Goal: Find specific page/section: Find specific page/section

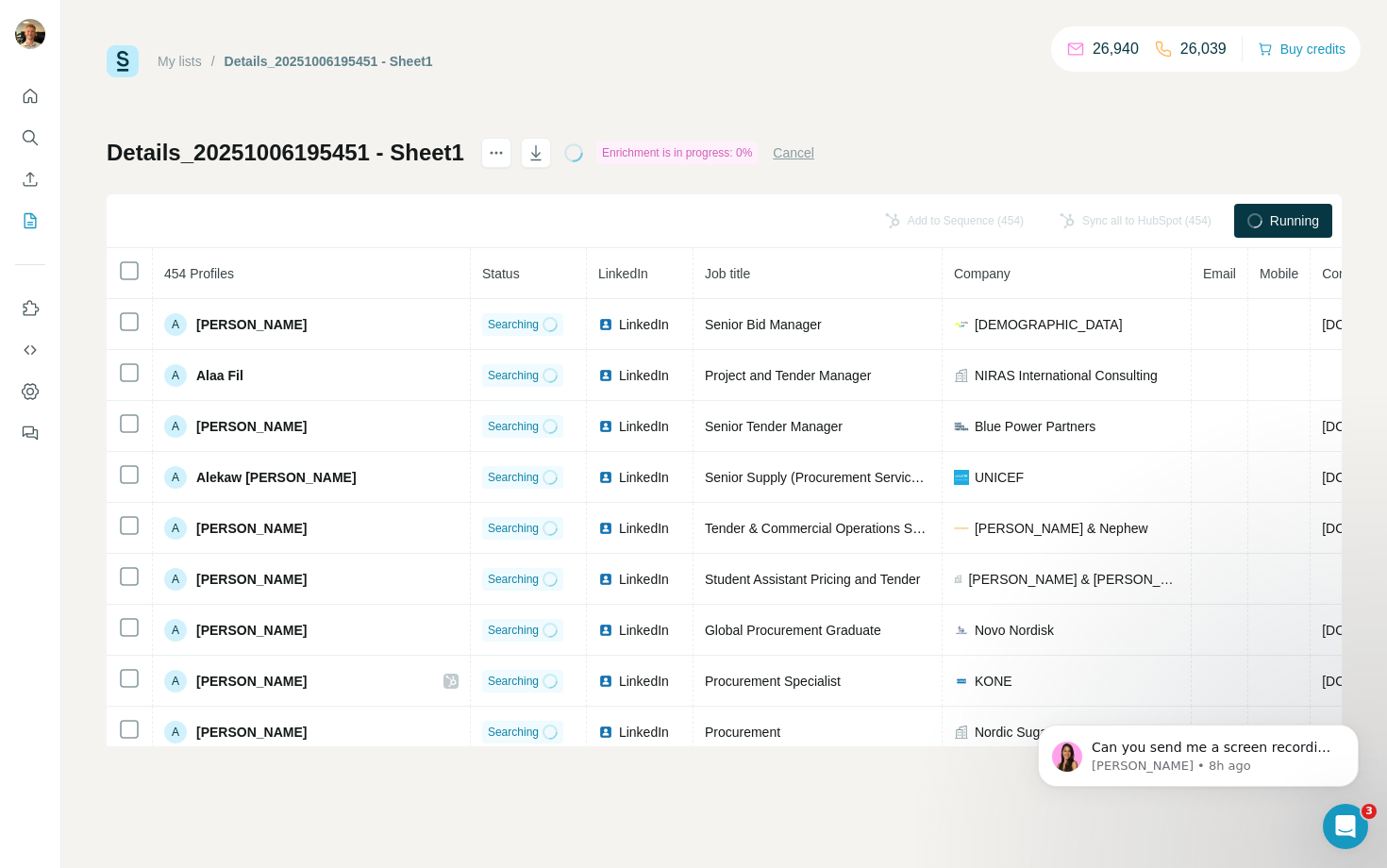
scroll to position [3629, 0]
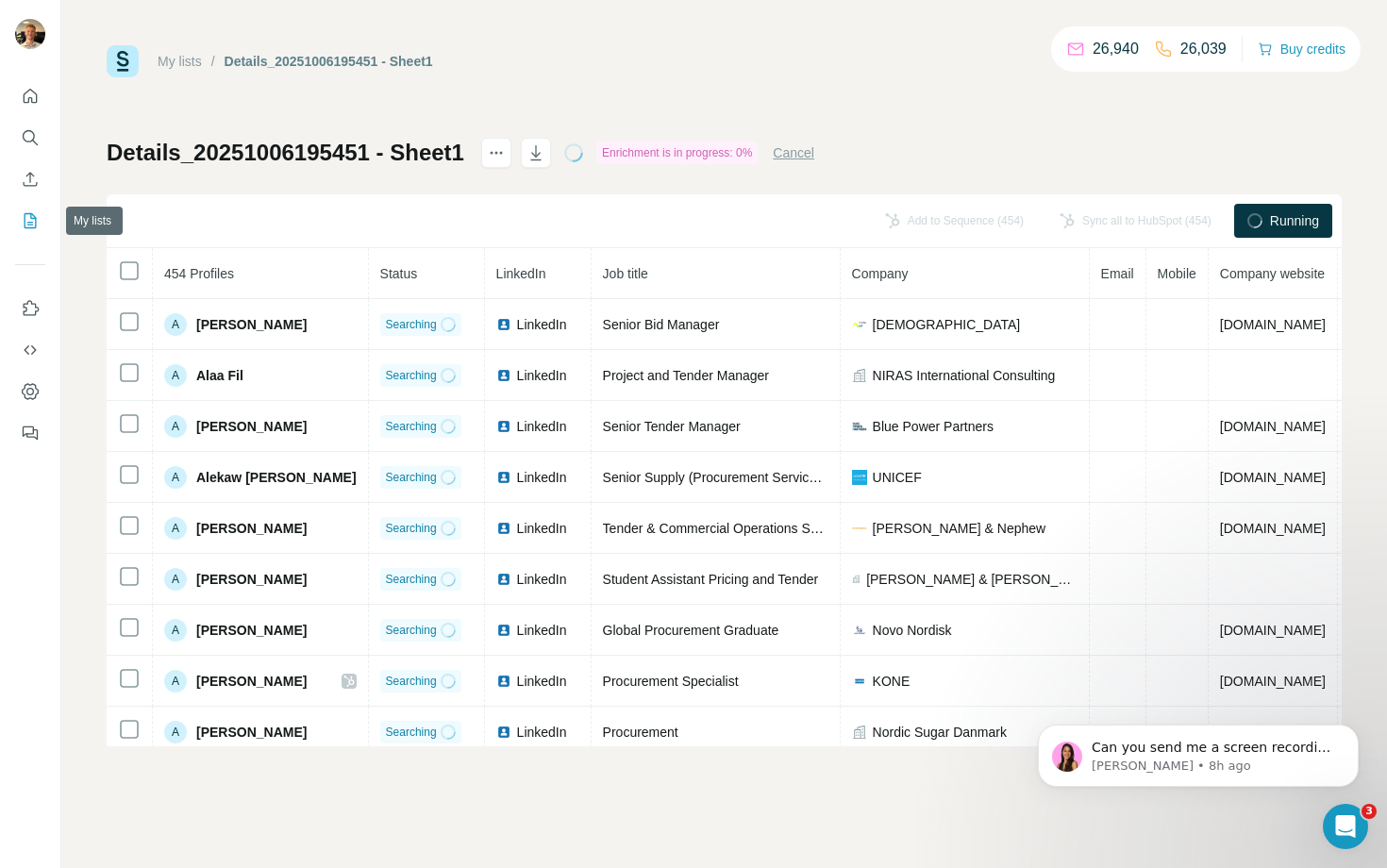
click at [26, 218] on icon "My lists" at bounding box center [29, 220] width 18 height 18
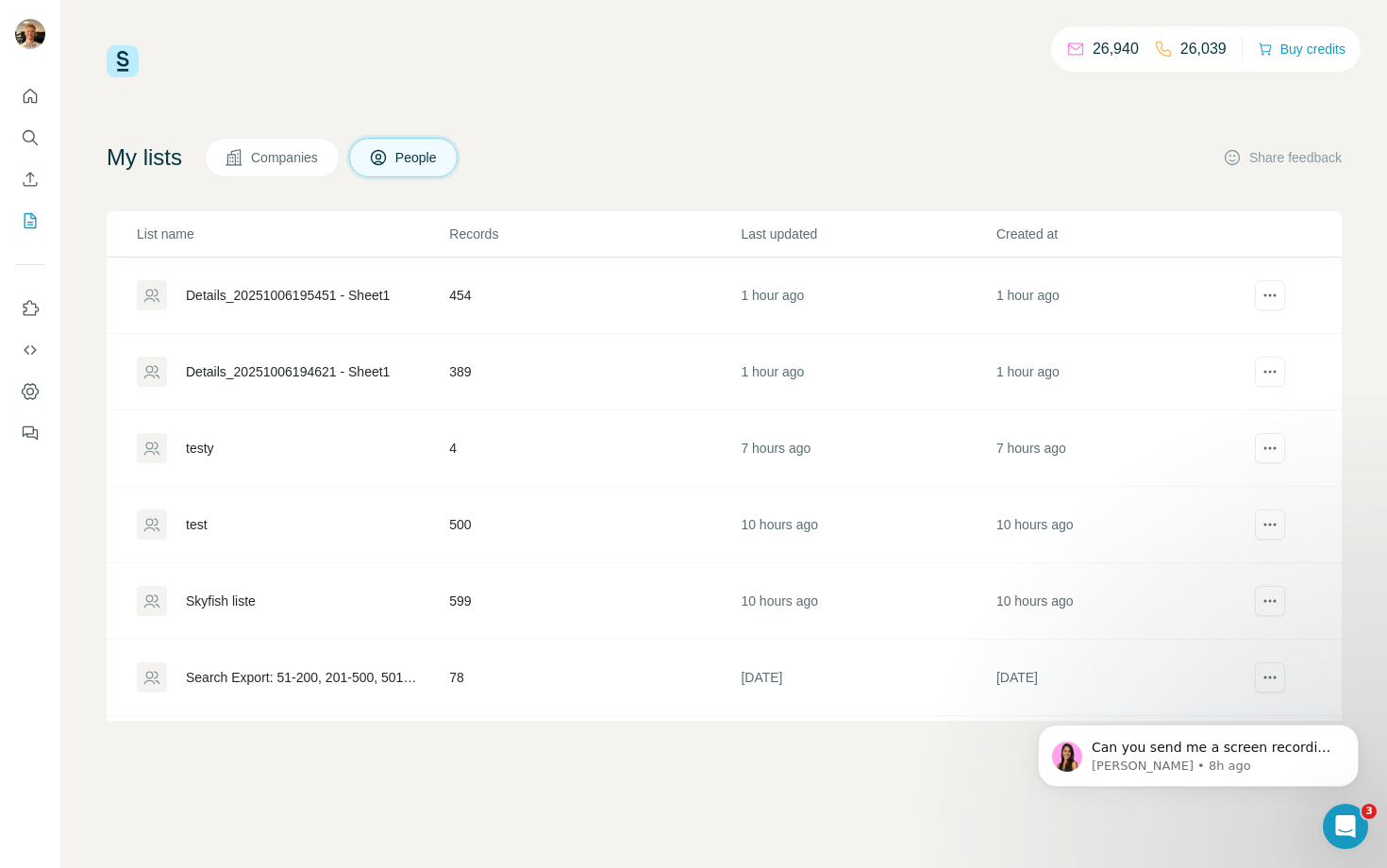
click at [765, 378] on td "1 hour ago" at bounding box center [867, 372] width 255 height 77
